Goal: Transaction & Acquisition: Purchase product/service

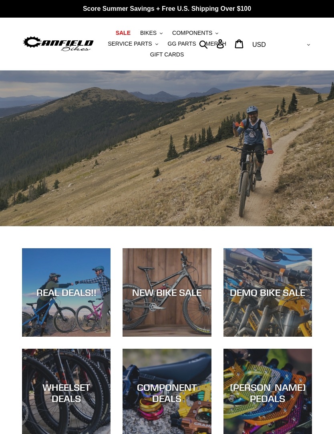
click at [125, 41] on span "SERVICE PARTS" at bounding box center [130, 43] width 44 height 7
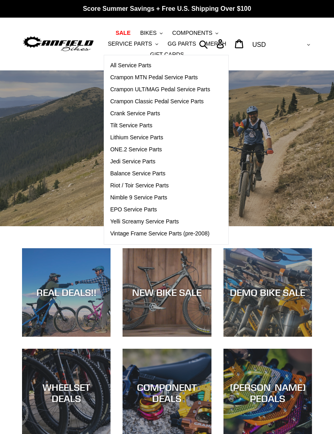
click at [120, 125] on span "Tilt Service Parts" at bounding box center [131, 125] width 42 height 7
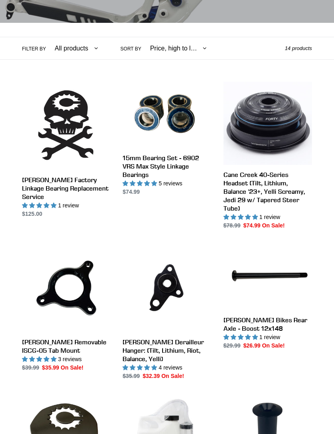
scroll to position [168, 0]
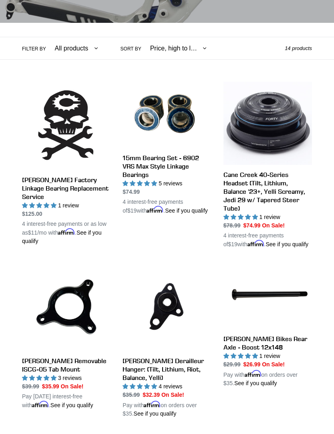
click at [136, 157] on link "15mm Bearing Set - 6902 VRS Max Style Linkage Bearings" at bounding box center [166, 148] width 88 height 133
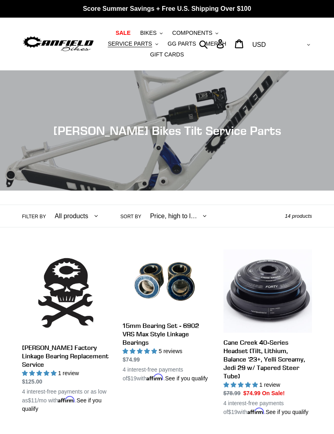
scroll to position [11, 0]
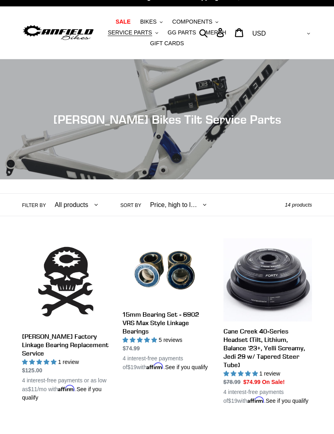
click at [191, 323] on link "15mm Bearing Set - 6902 VRS Max Style Linkage Bearings" at bounding box center [166, 304] width 88 height 133
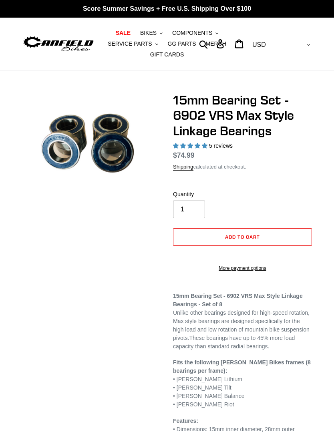
select select "highest-rating"
